Goal: Information Seeking & Learning: Find specific fact

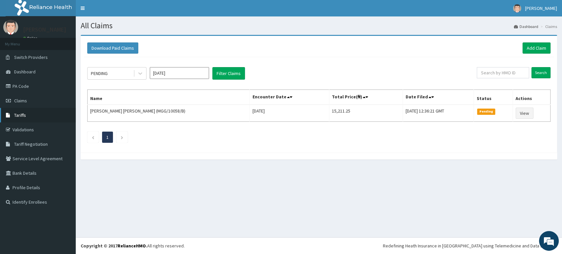
click at [29, 118] on link "Tariffs" at bounding box center [38, 115] width 76 height 14
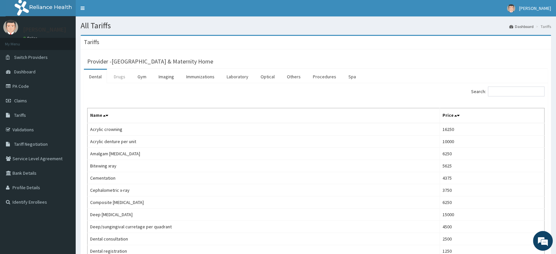
click at [122, 76] on link "Drugs" at bounding box center [120, 77] width 22 height 14
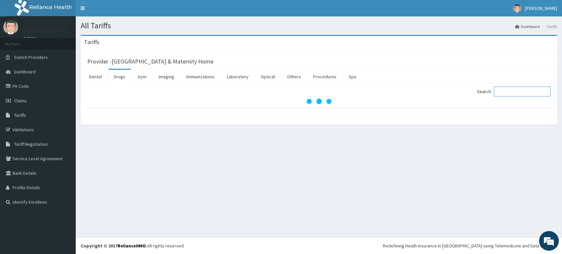
click at [517, 94] on input "Search:" at bounding box center [522, 92] width 57 height 10
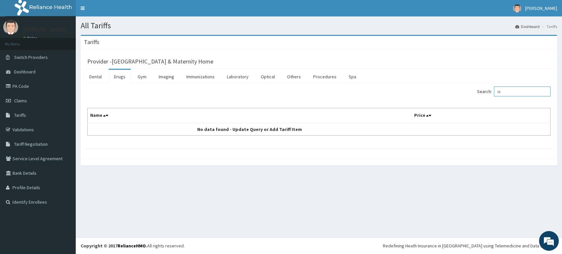
type input "l"
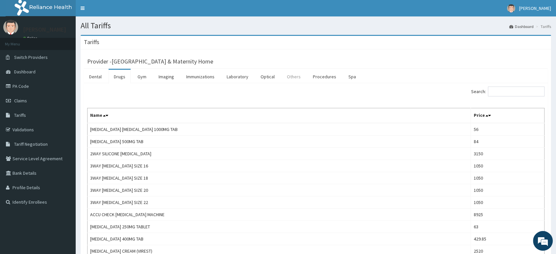
click at [295, 76] on link "Others" at bounding box center [294, 77] width 24 height 14
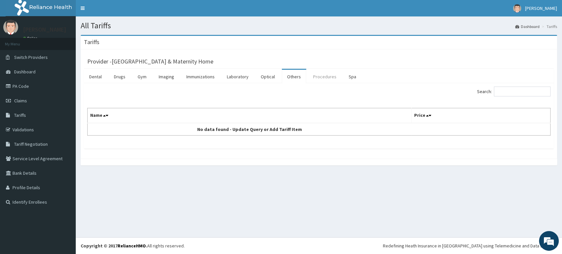
click at [319, 76] on link "Procedures" at bounding box center [325, 77] width 34 height 14
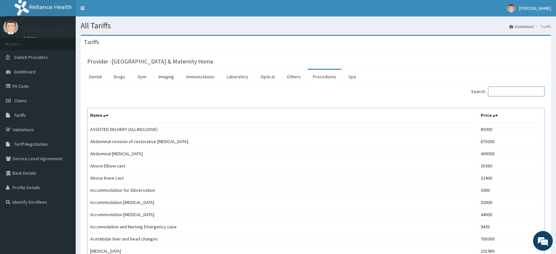
click at [513, 93] on input "Search:" at bounding box center [516, 92] width 57 height 10
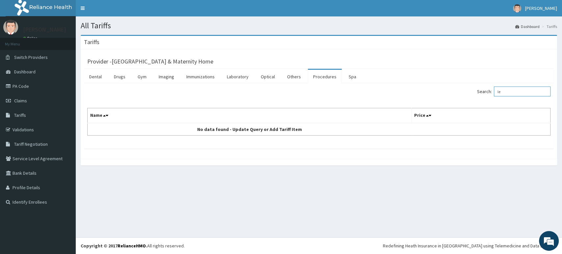
type input "l"
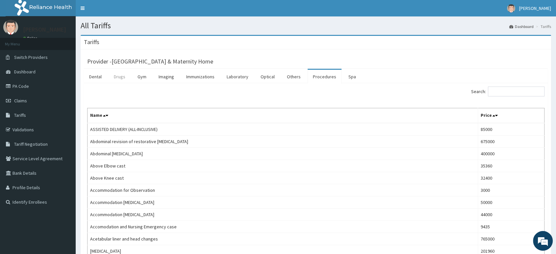
click at [126, 80] on link "Drugs" at bounding box center [120, 77] width 22 height 14
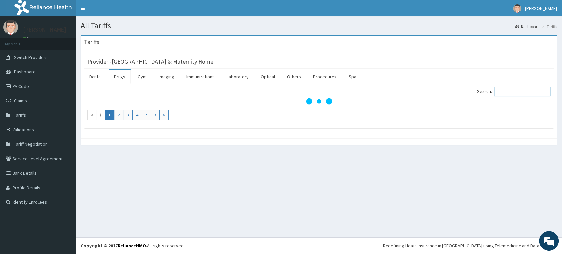
click at [512, 92] on input "Search:" at bounding box center [522, 92] width 57 height 10
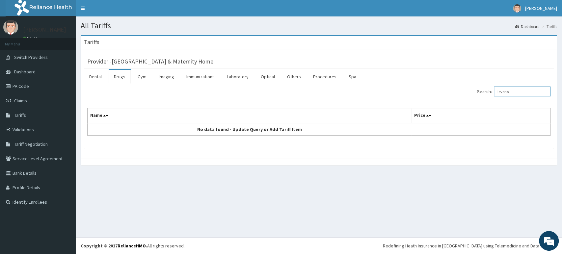
type input "levono"
